Goal: Task Accomplishment & Management: Use online tool/utility

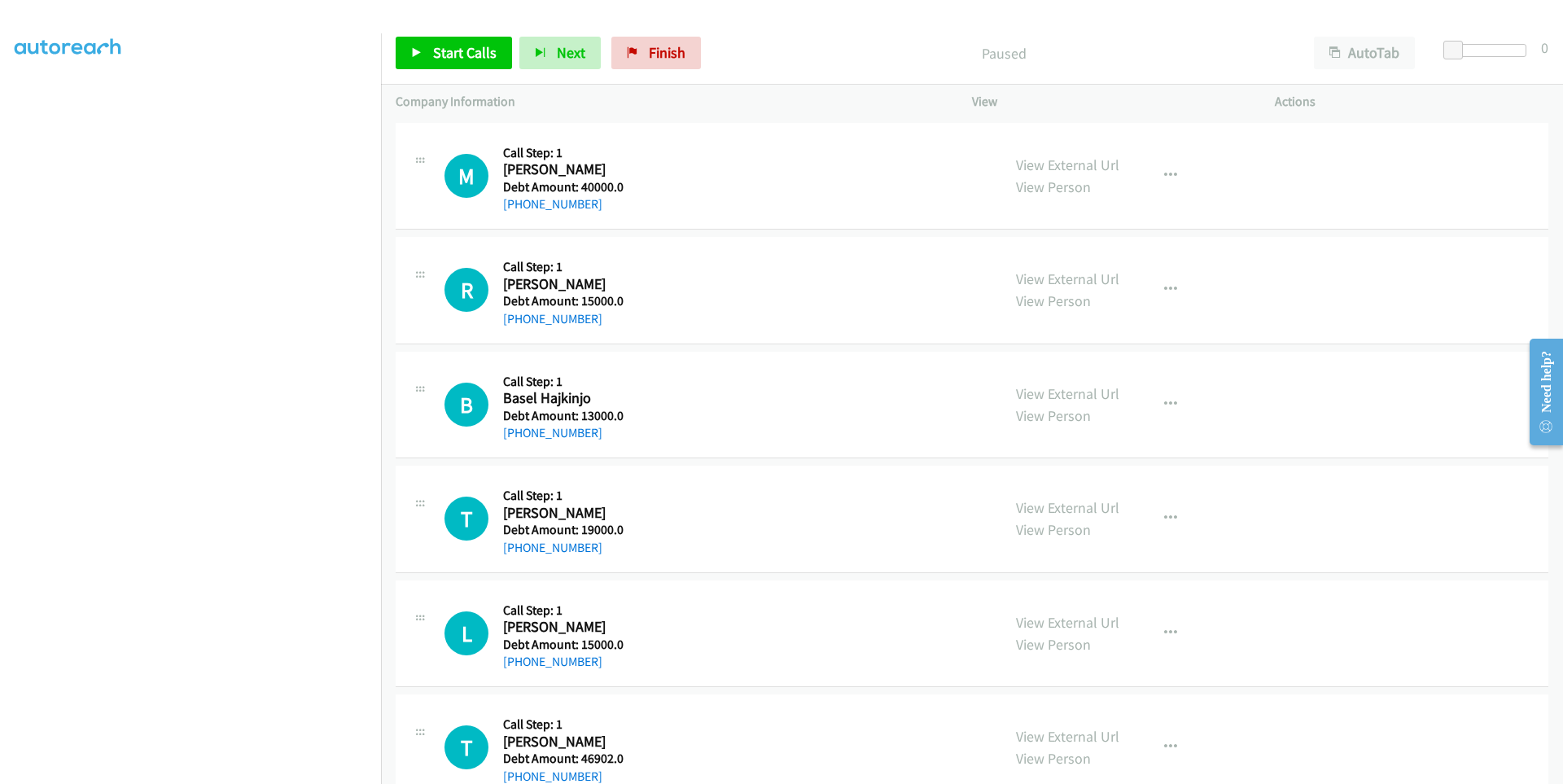
scroll to position [95, 0]
click at [462, 56] on span "Start Calls" at bounding box center [465, 52] width 63 height 19
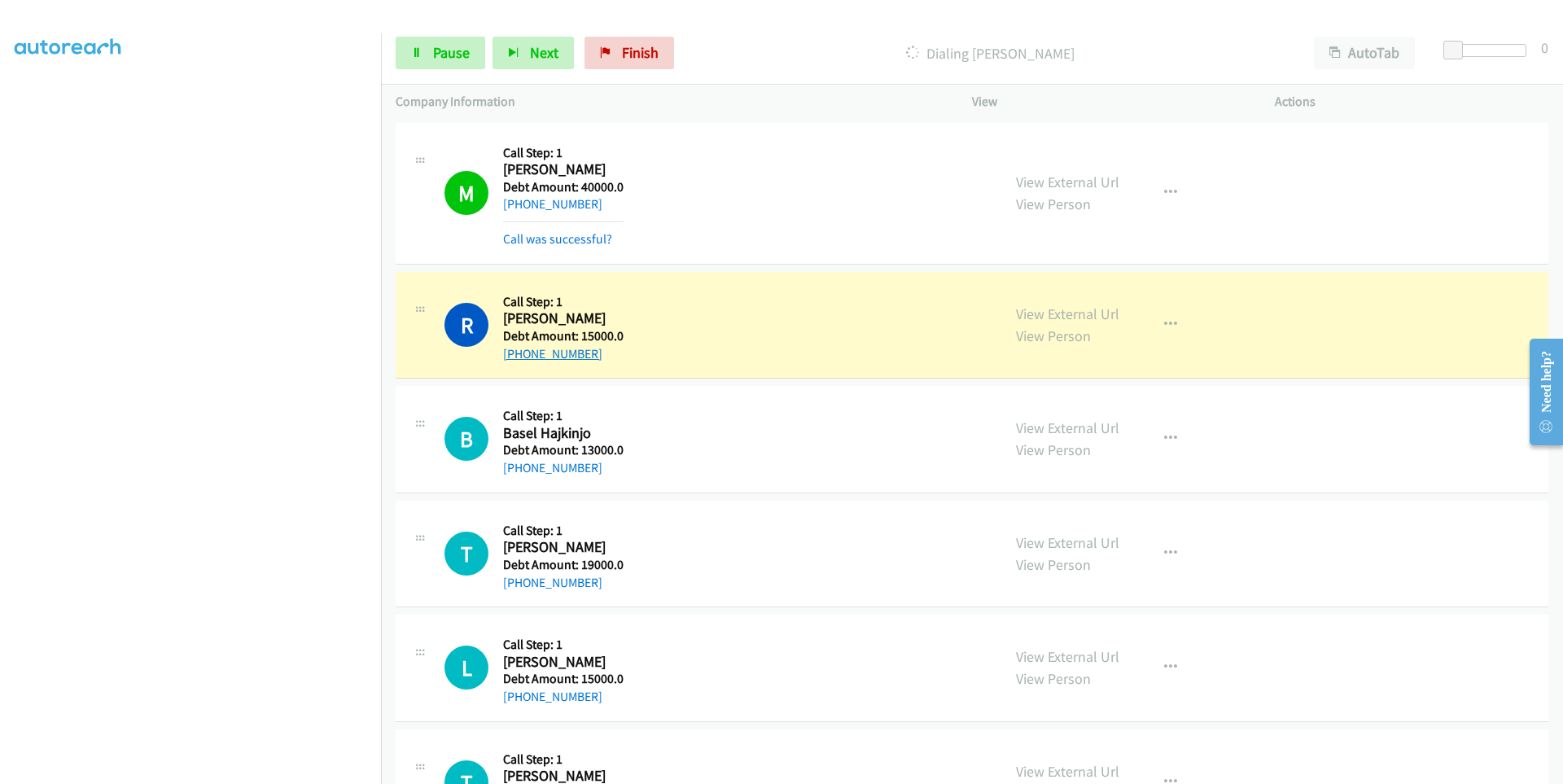
drag, startPoint x: 598, startPoint y: 351, endPoint x: 521, endPoint y: 359, distance: 77.4
click at [521, 359] on div "[PHONE_NUMBER]" at bounding box center [563, 354] width 120 height 20
copy link "[PHONE_NUMBER]"
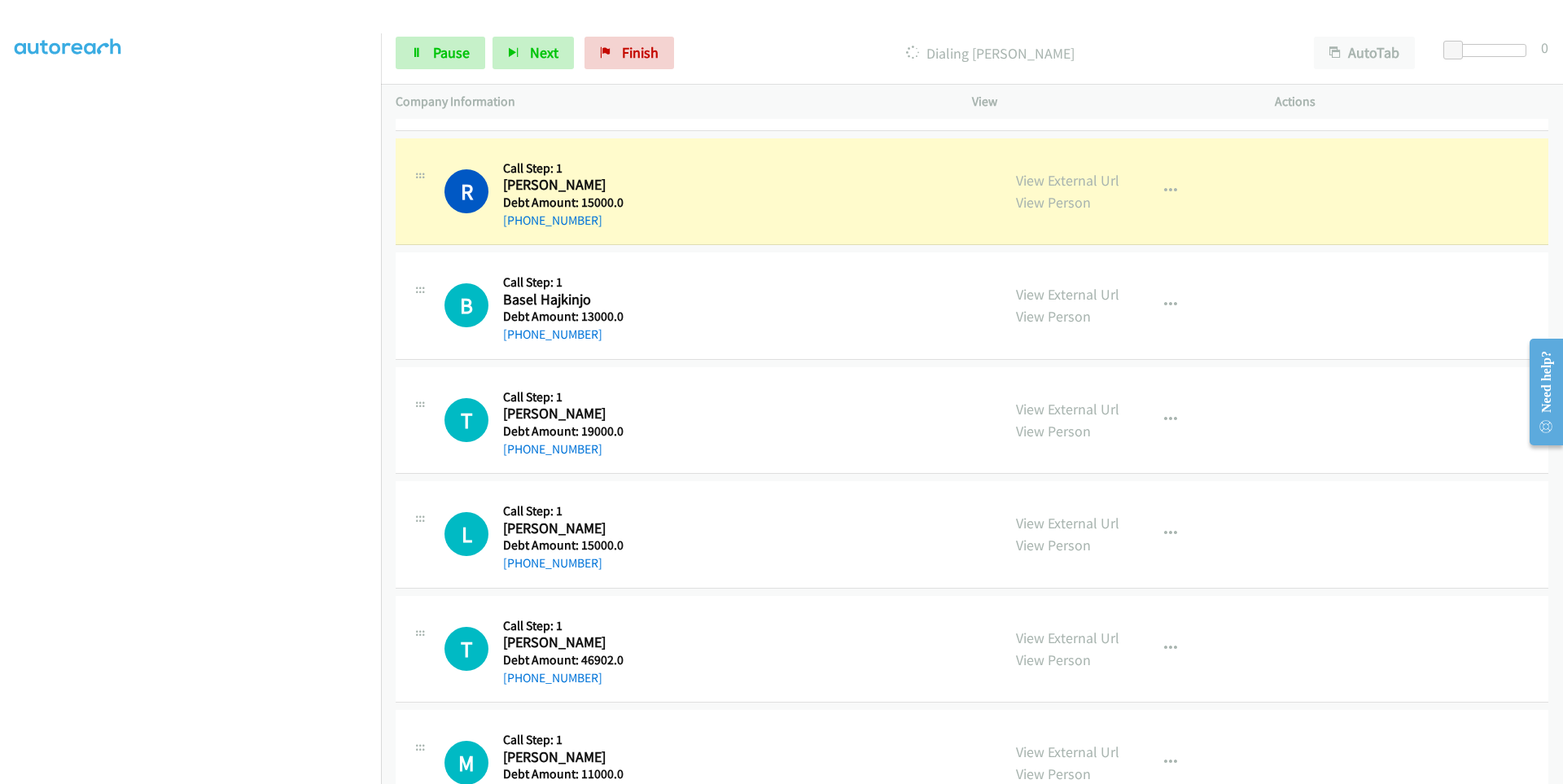
scroll to position [163, 0]
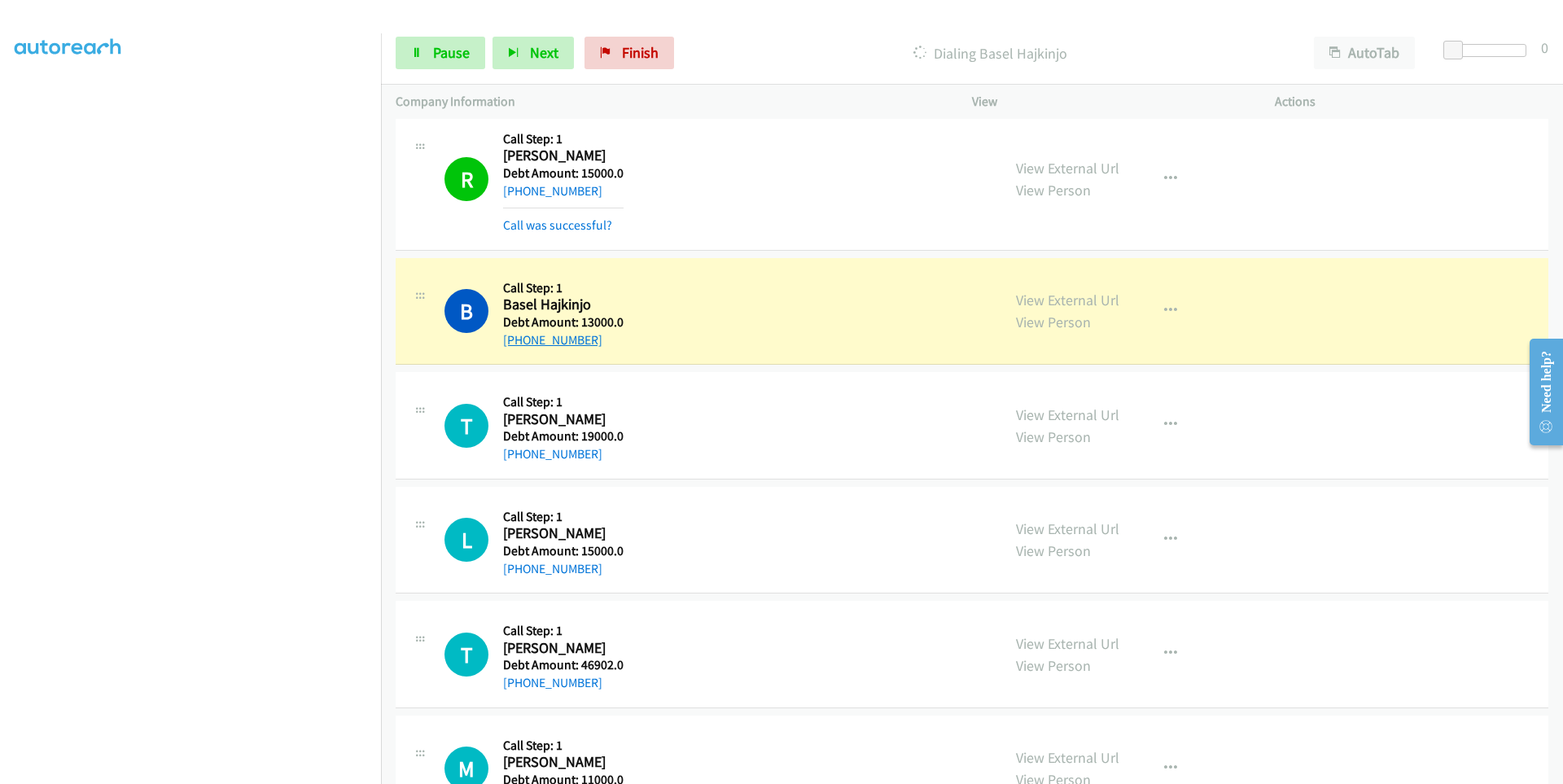
drag, startPoint x: 602, startPoint y: 340, endPoint x: 521, endPoint y: 343, distance: 81.1
click at [521, 343] on div "[PHONE_NUMBER]" at bounding box center [563, 340] width 120 height 20
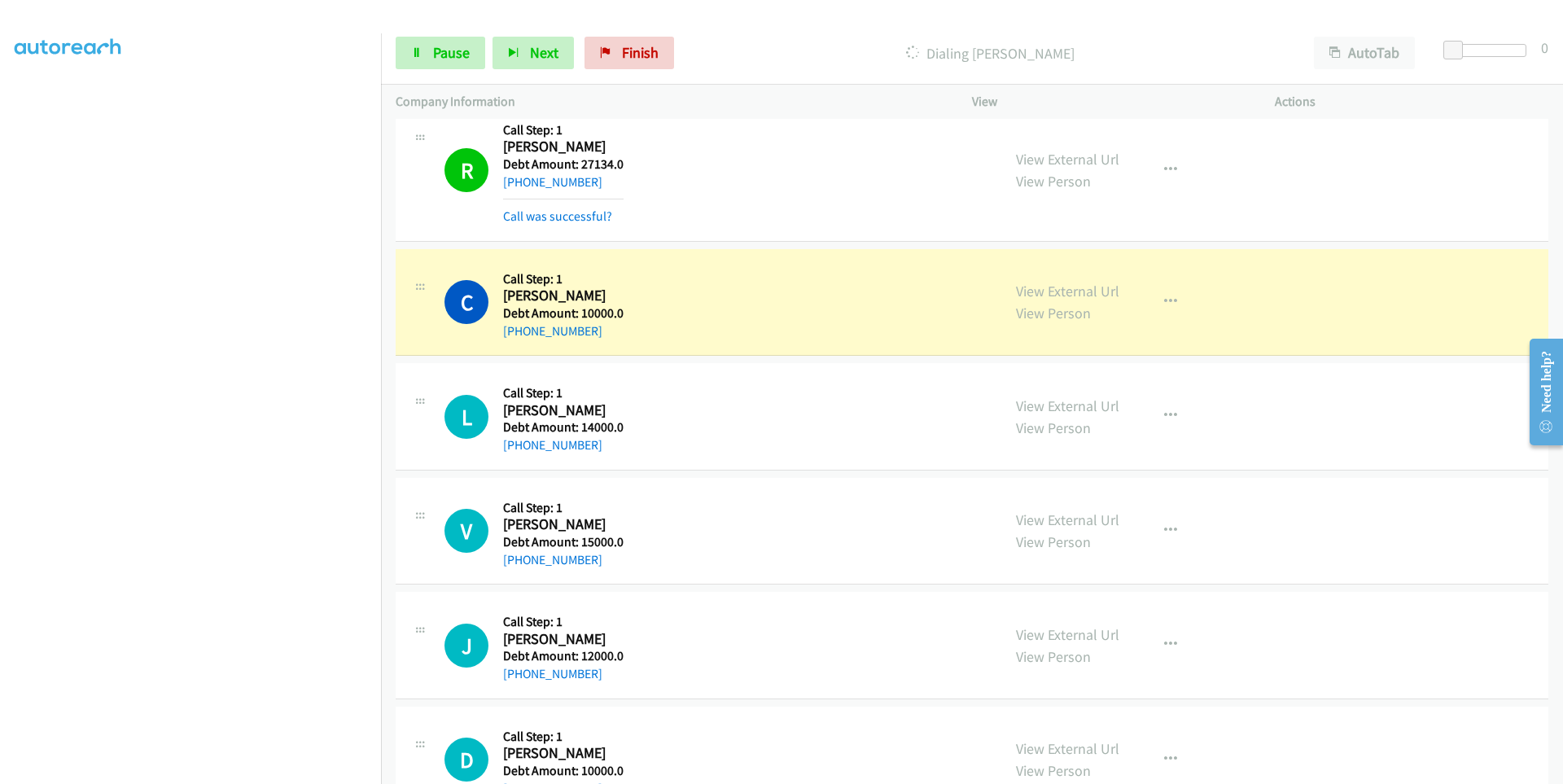
scroll to position [1465, 0]
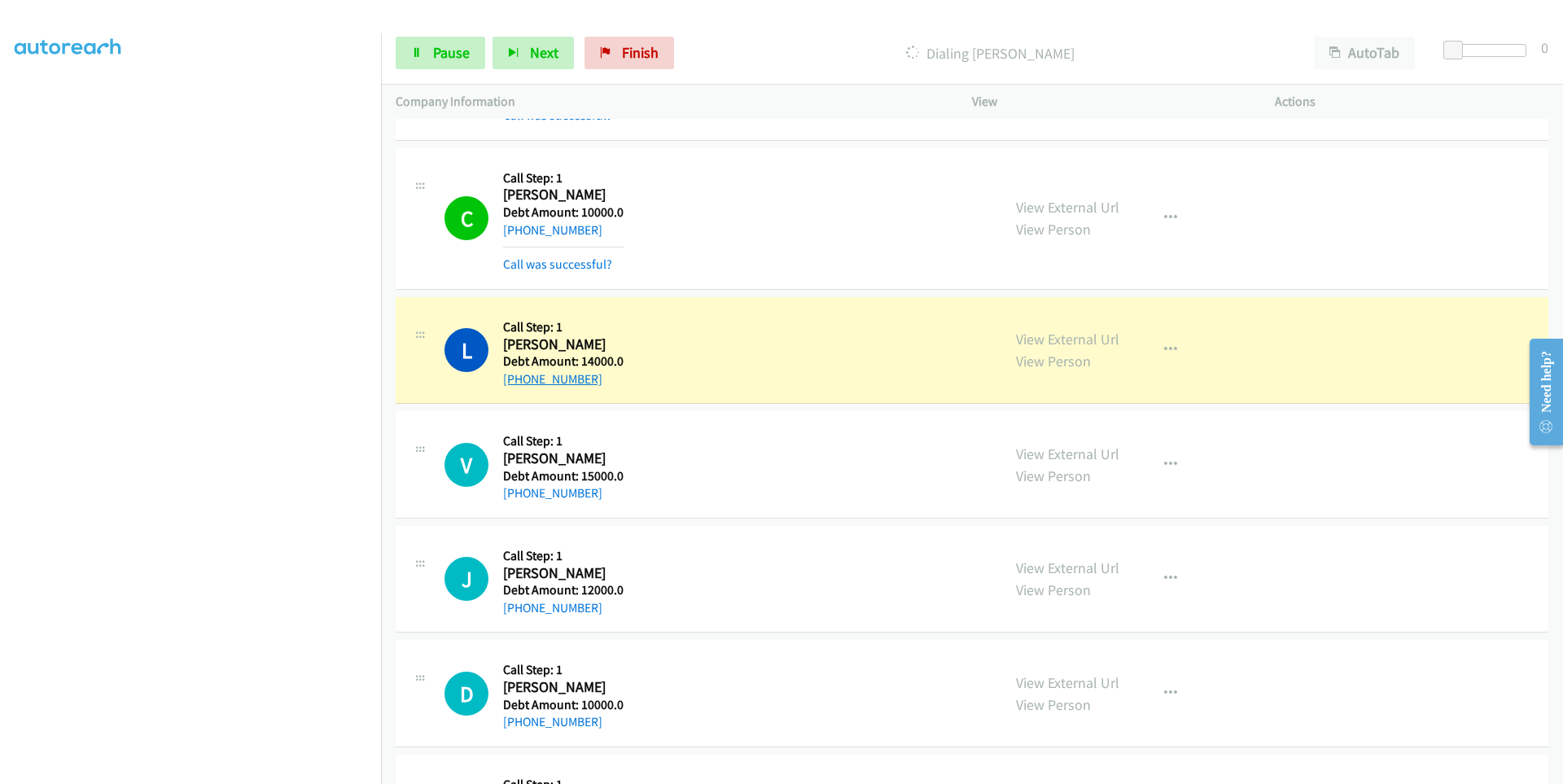
drag, startPoint x: 600, startPoint y: 383, endPoint x: 520, endPoint y: 385, distance: 80.0
click at [520, 385] on div "[PHONE_NUMBER]" at bounding box center [563, 379] width 120 height 20
copy link "[PHONE_NUMBER]"
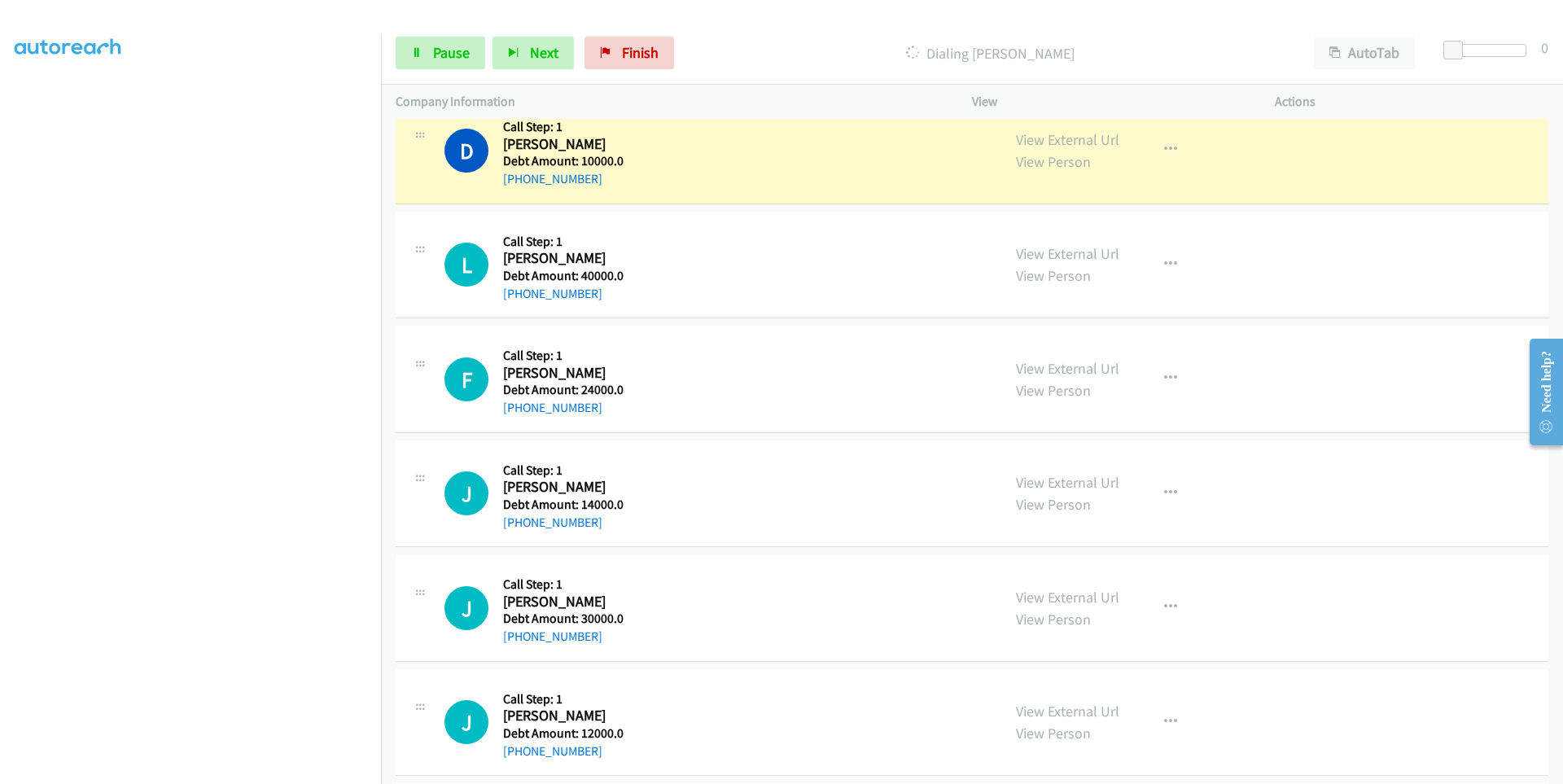
scroll to position [2115, 0]
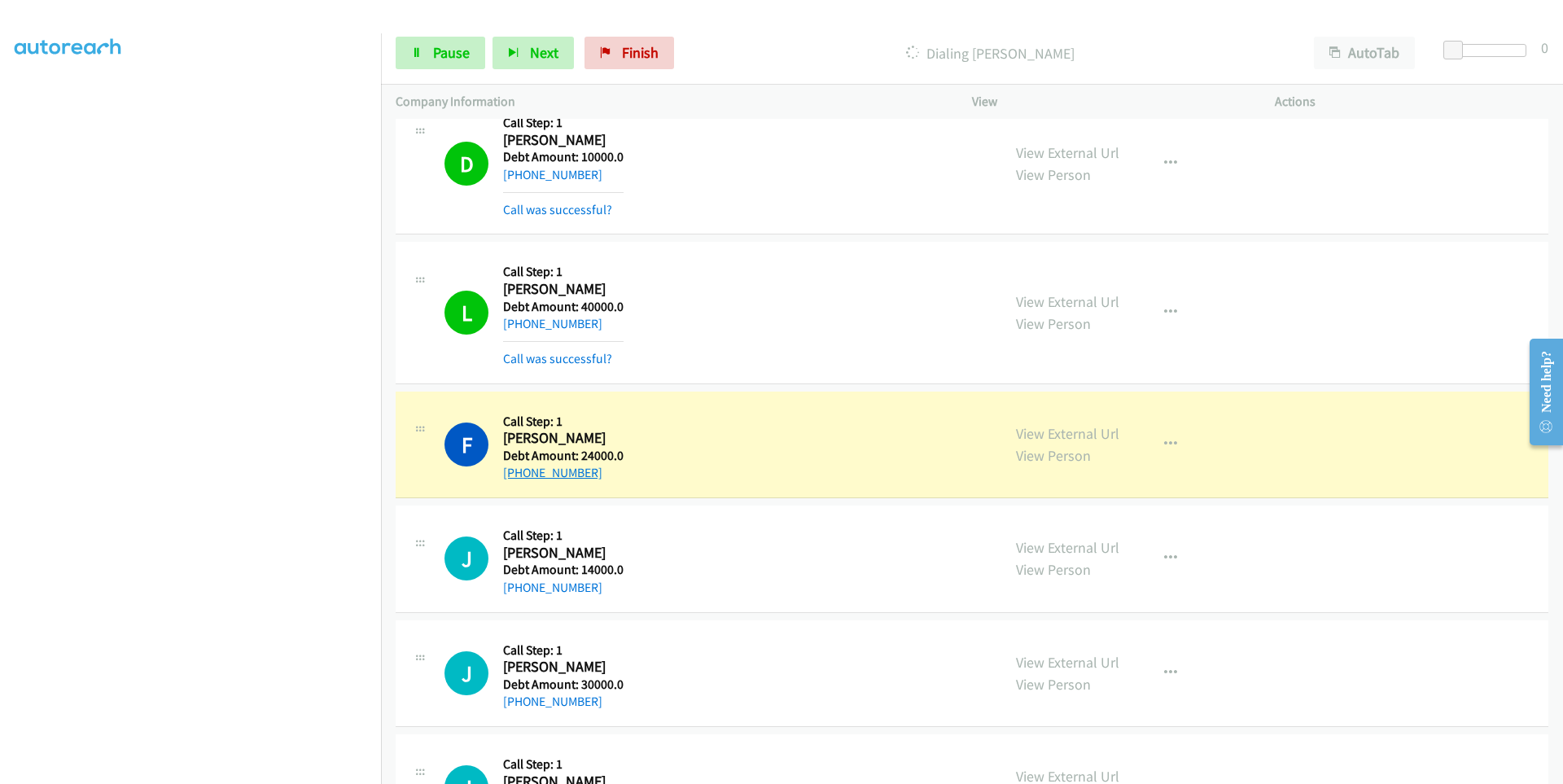
drag, startPoint x: 611, startPoint y: 474, endPoint x: 517, endPoint y: 476, distance: 94.0
click at [517, 476] on div "[PHONE_NUMBER]" at bounding box center [563, 472] width 120 height 20
copy link "[PHONE_NUMBER]"
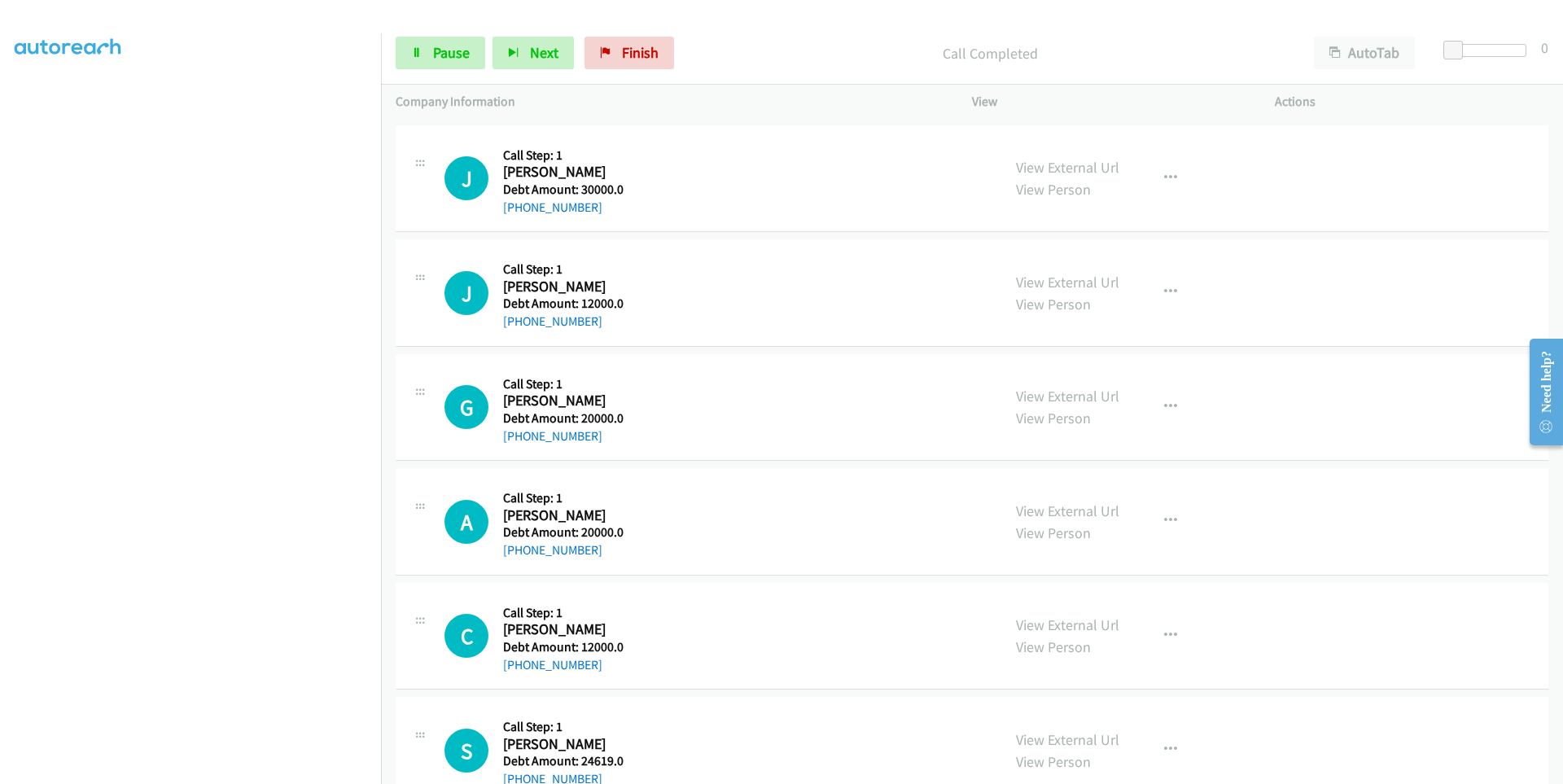
scroll to position [2685, 0]
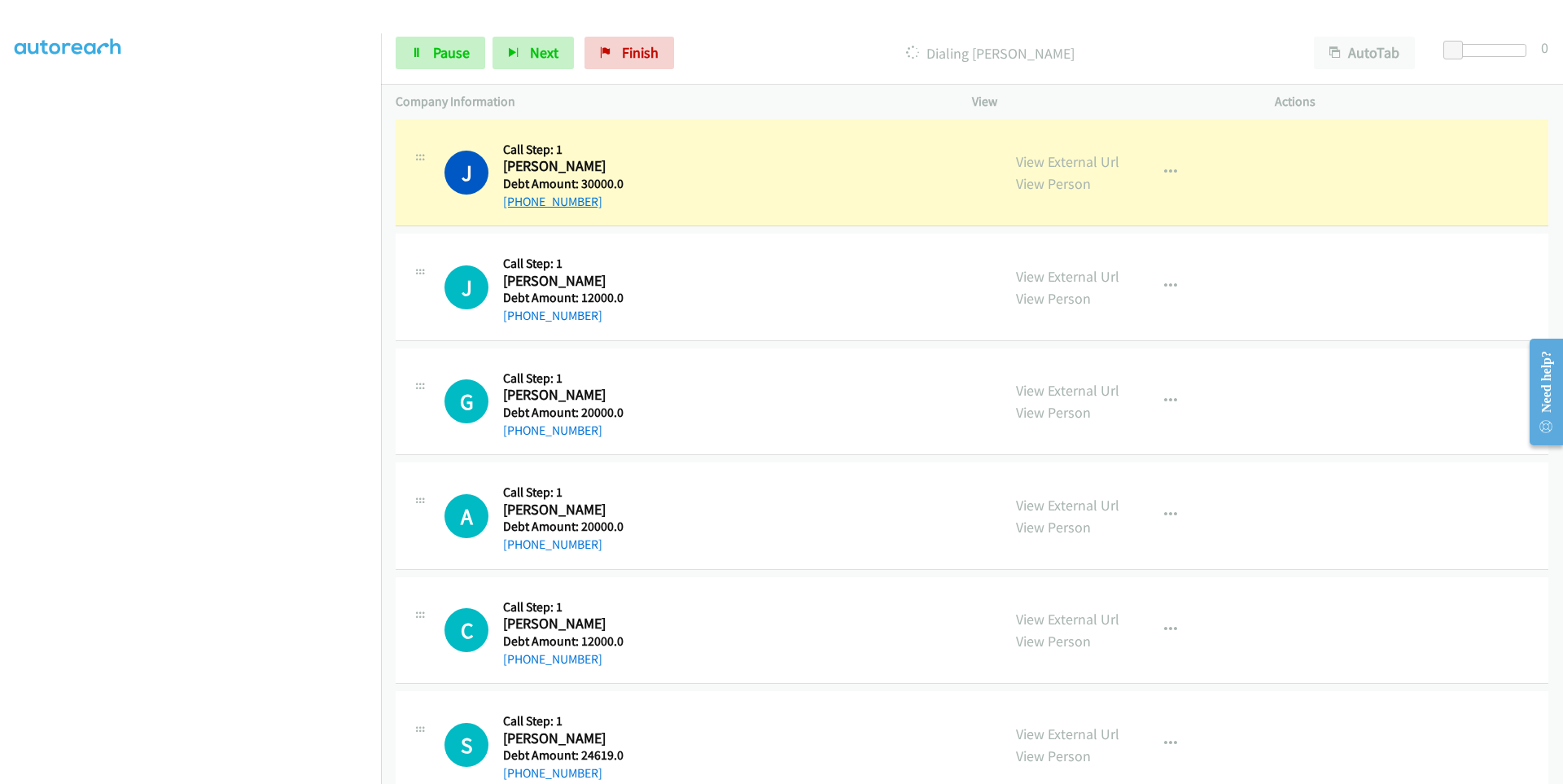
drag, startPoint x: 594, startPoint y: 201, endPoint x: 514, endPoint y: 205, distance: 80.1
click at [514, 205] on div "[PHONE_NUMBER]" at bounding box center [563, 202] width 120 height 20
copy link "[PHONE_NUMBER]"
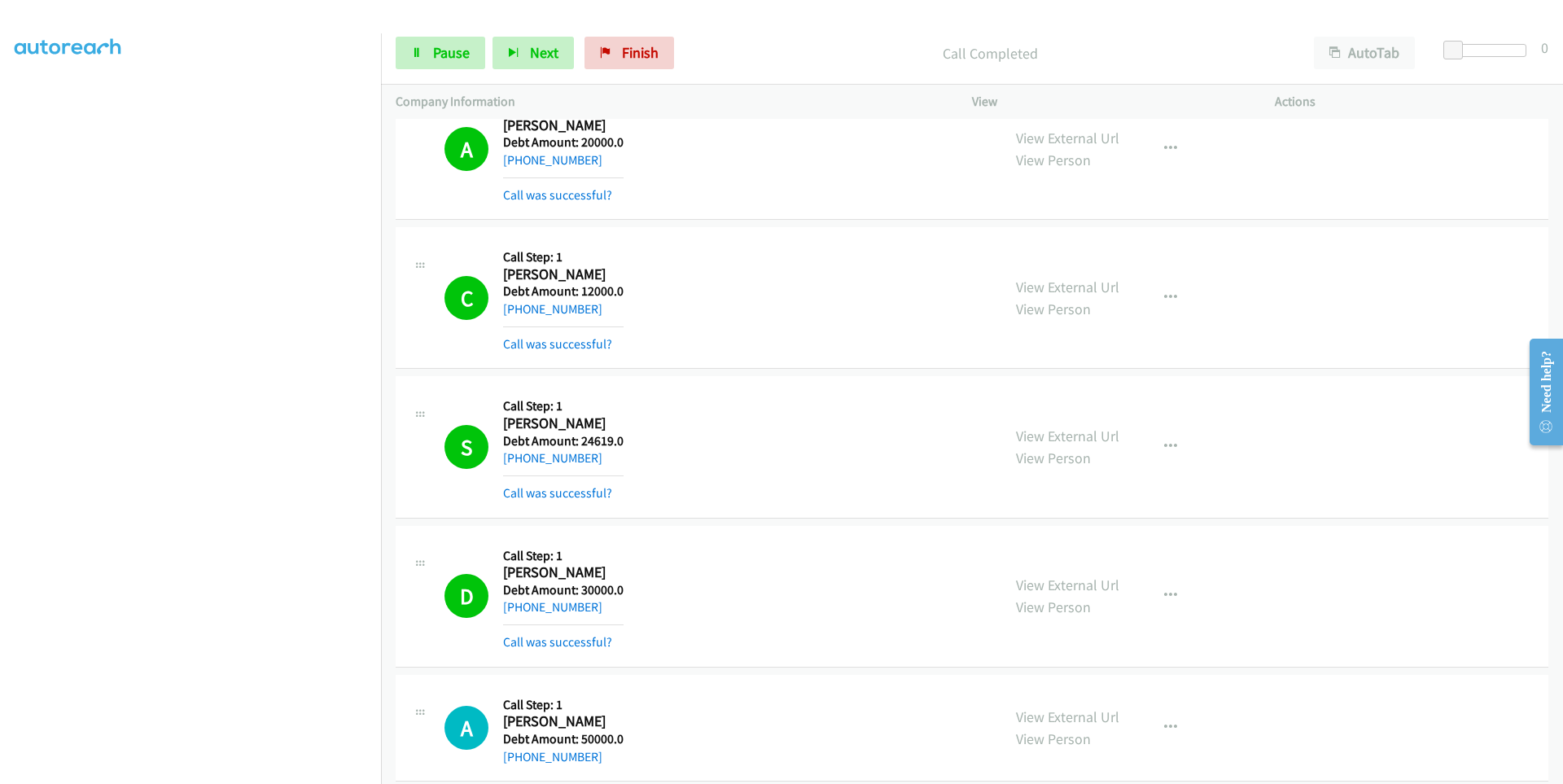
scroll to position [0, 0]
click at [433, 47] on span "Pause" at bounding box center [451, 52] width 37 height 19
